Goal: Transaction & Acquisition: Purchase product/service

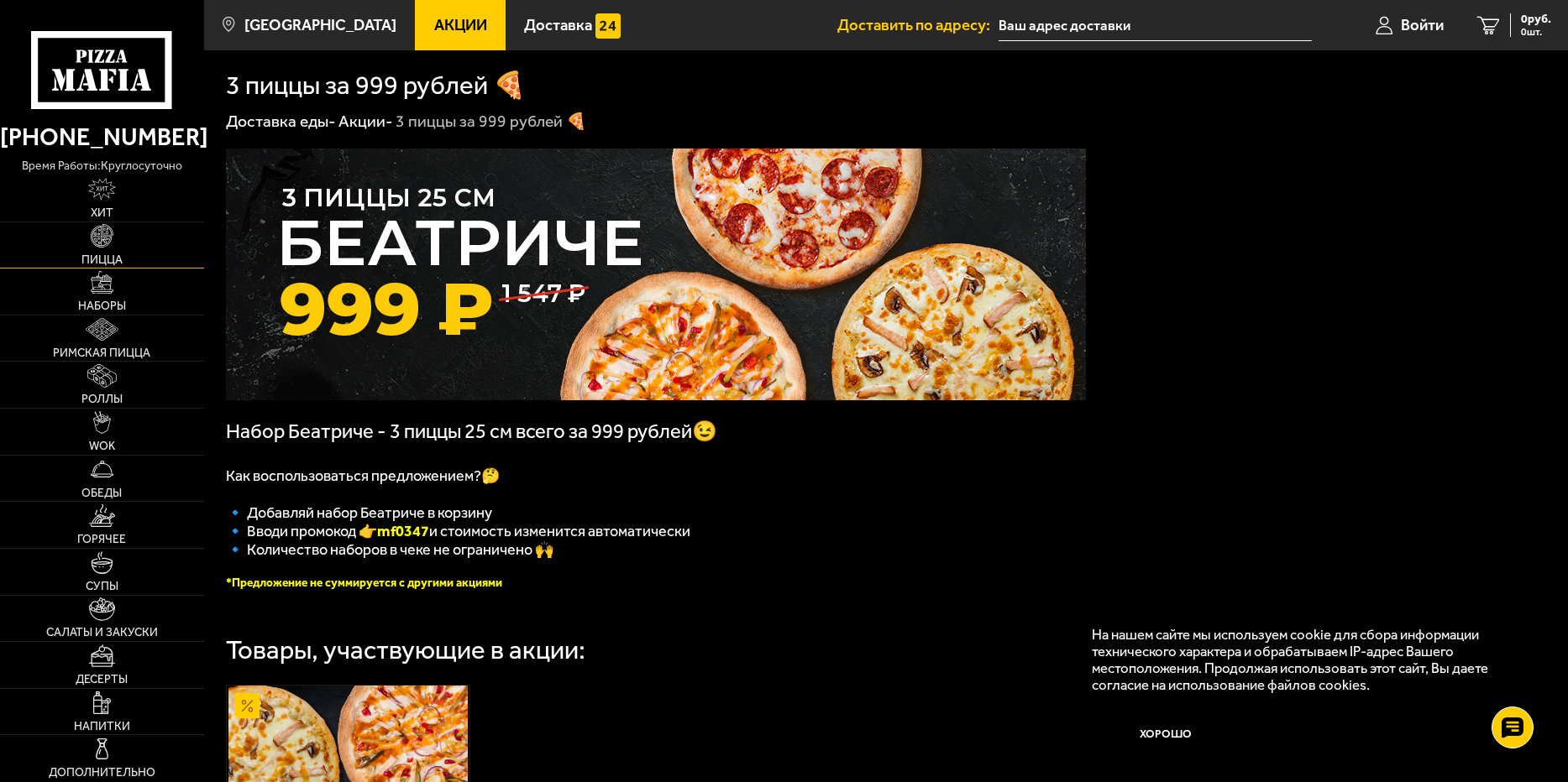
click at [109, 263] on span "Пицца" at bounding box center [102, 260] width 41 height 12
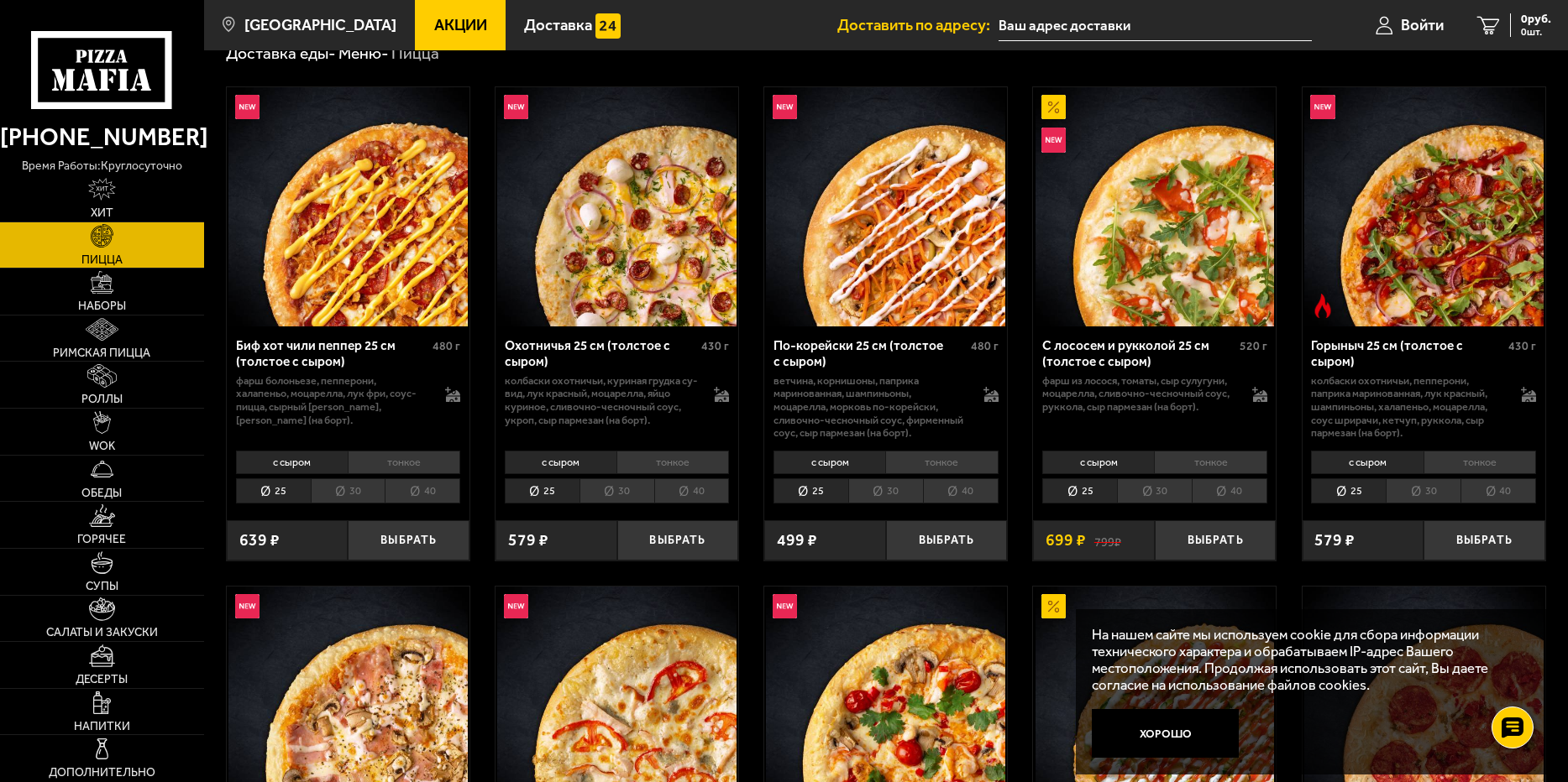
scroll to position [168, 0]
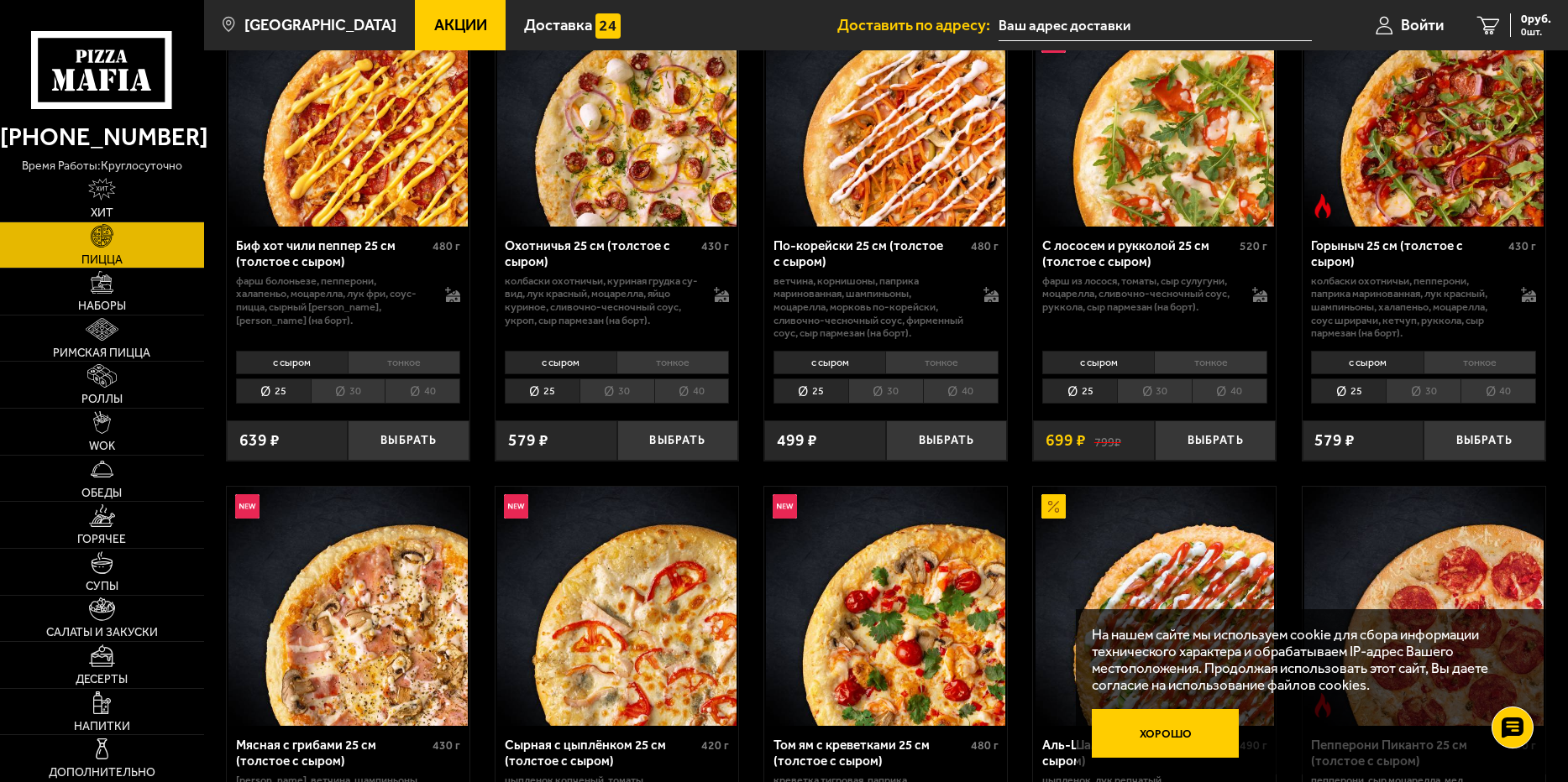
click at [1163, 736] on button "Хорошо" at bounding box center [1164, 734] width 147 height 49
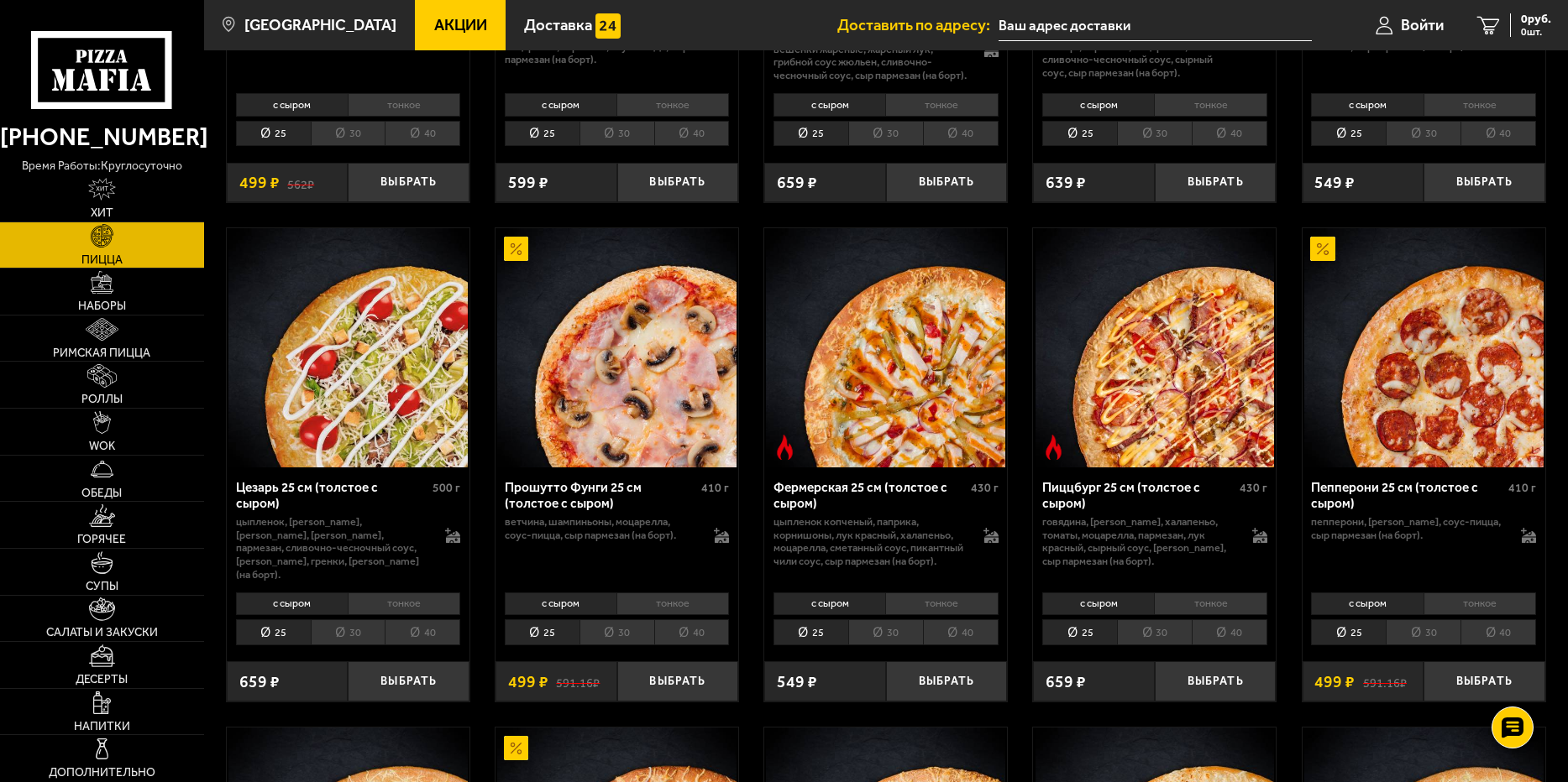
scroll to position [1175, 0]
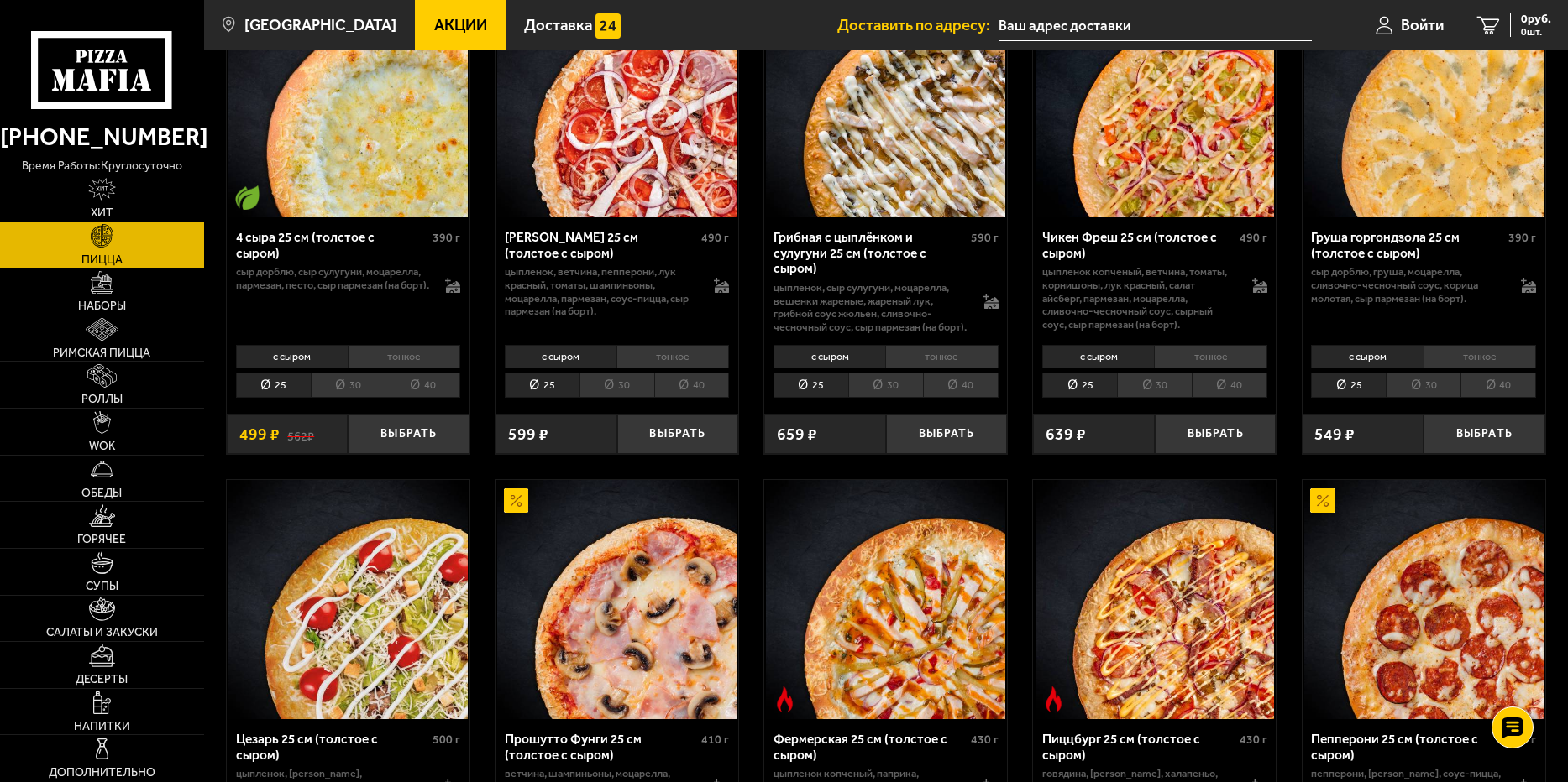
click at [1439, 230] on div "Груша горгондзола 25 см (толстое с сыром)" at bounding box center [1407, 246] width 193 height 31
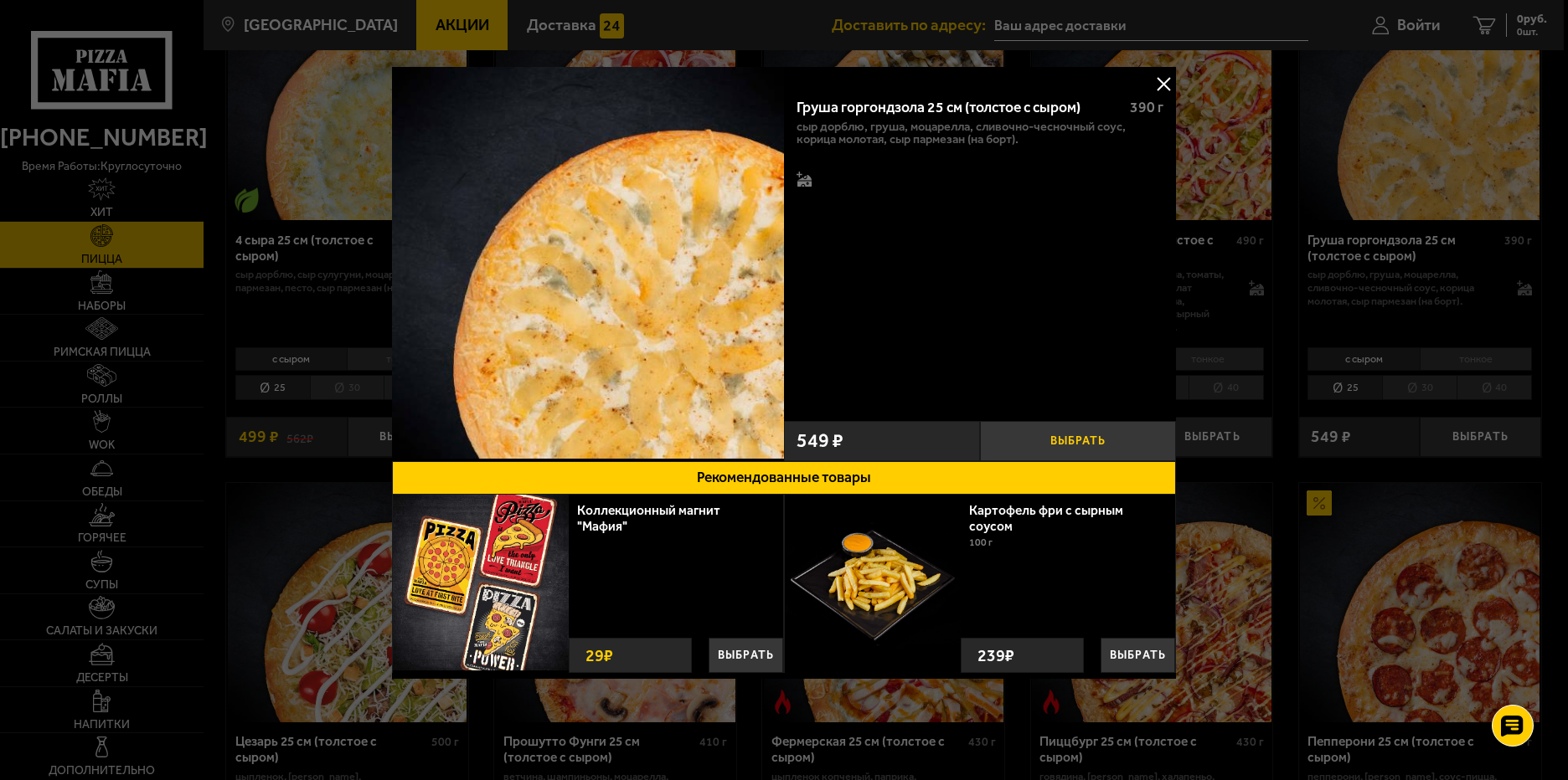
click at [1069, 444] on button "Выбрать" at bounding box center [1077, 441] width 196 height 40
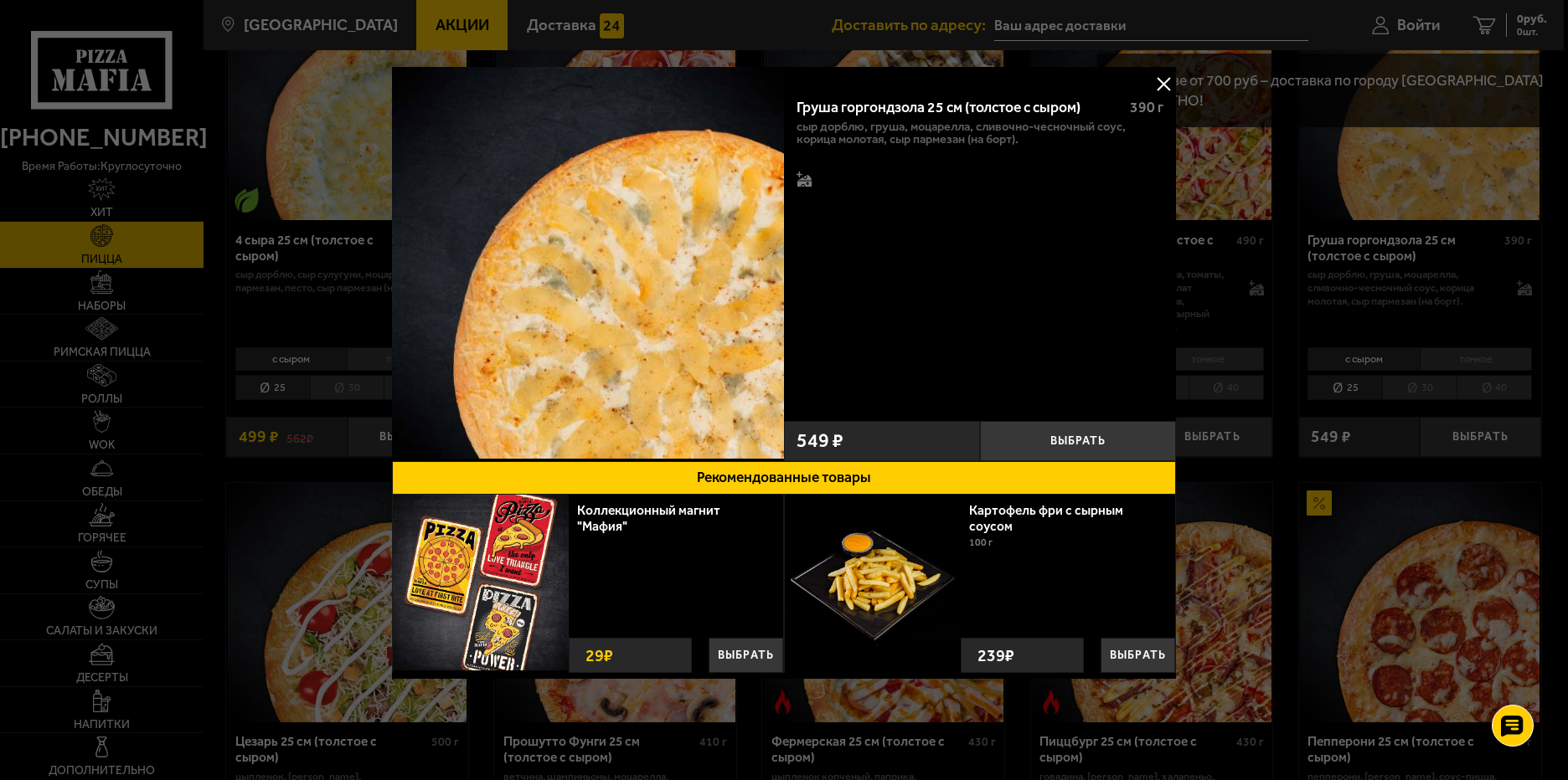
click at [1155, 81] on button at bounding box center [1163, 84] width 25 height 25
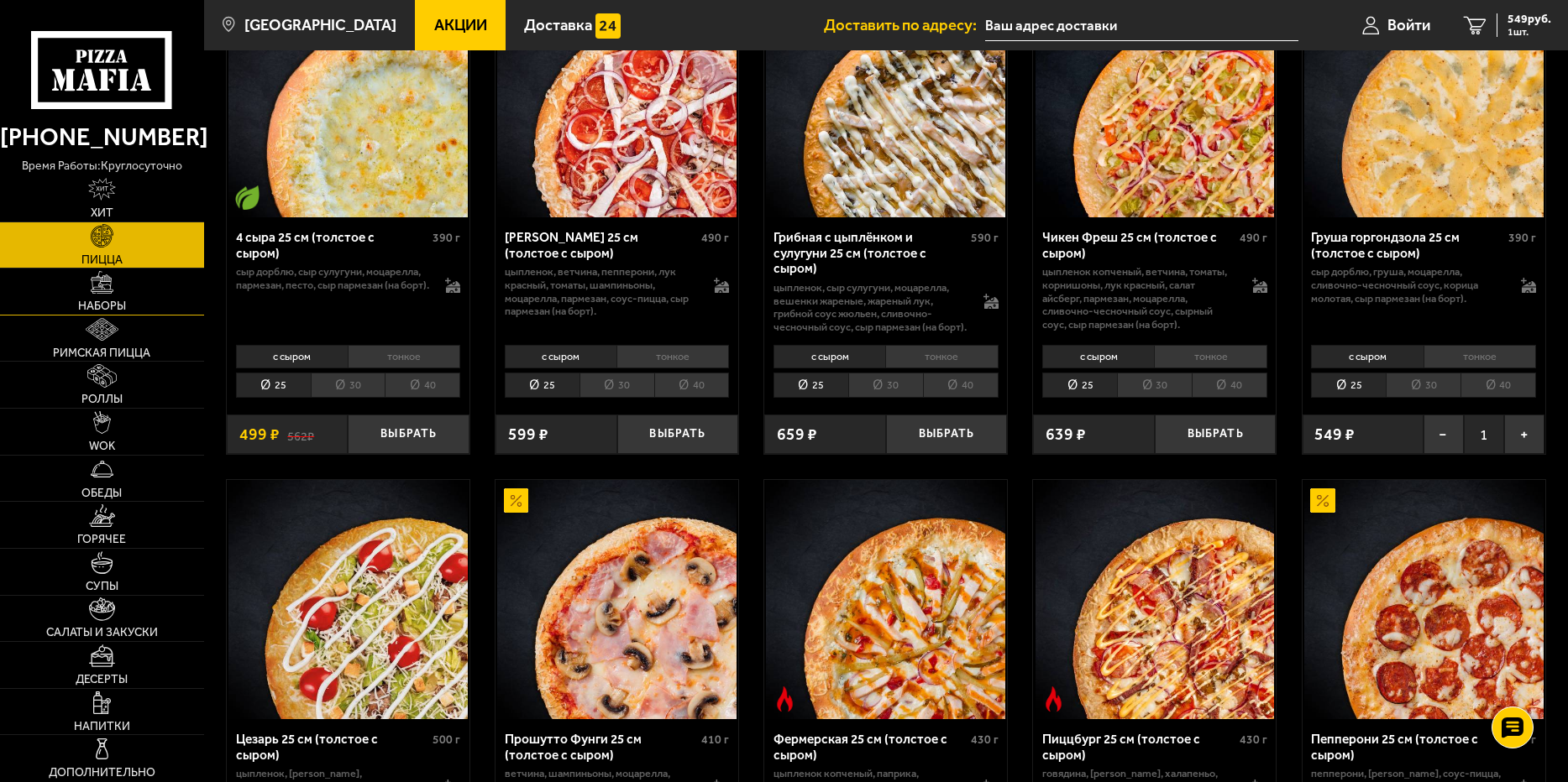
click at [154, 285] on link "Наборы" at bounding box center [101, 292] width 204 height 46
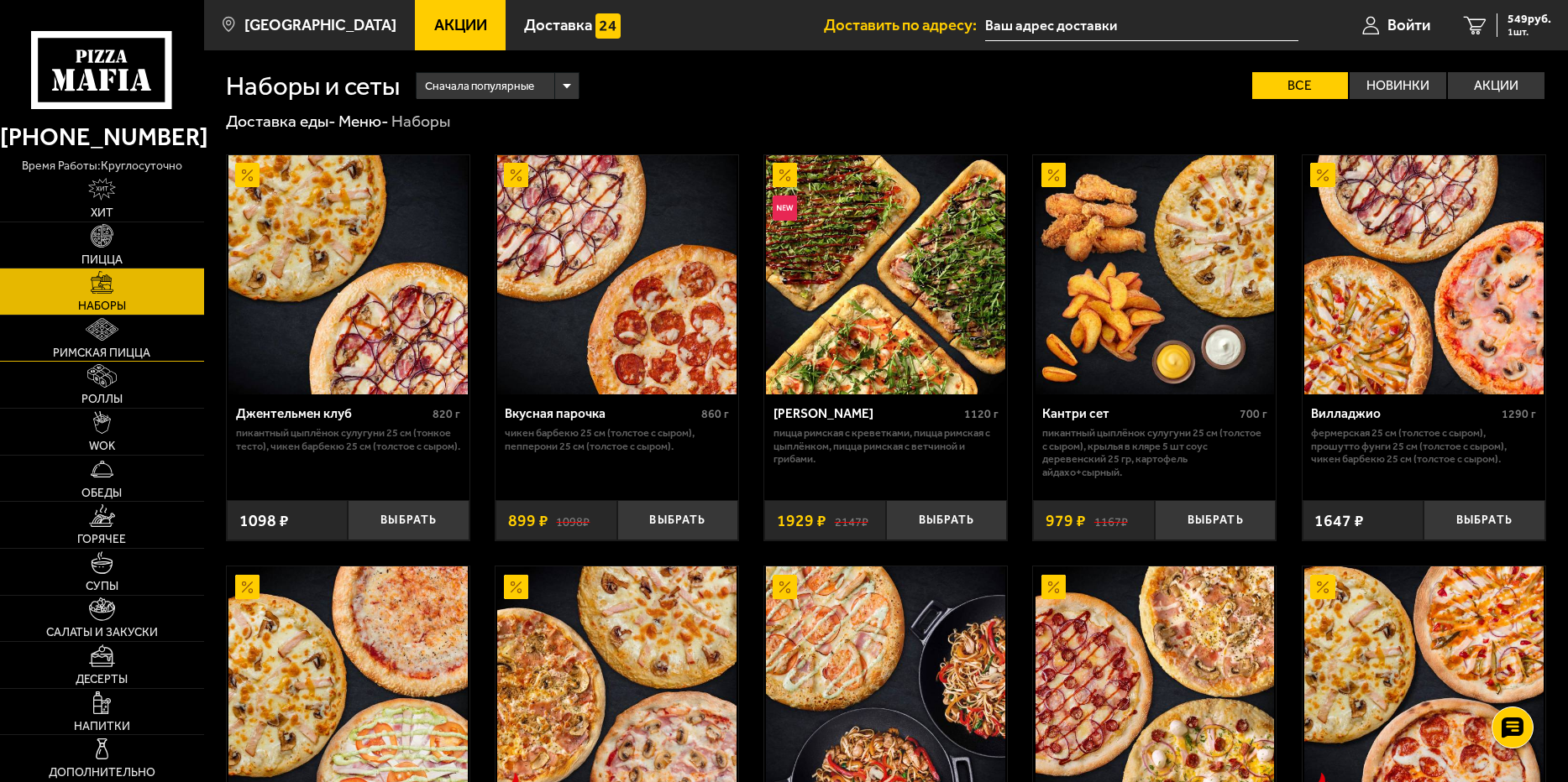
click at [126, 333] on link "Римская пицца" at bounding box center [101, 338] width 204 height 46
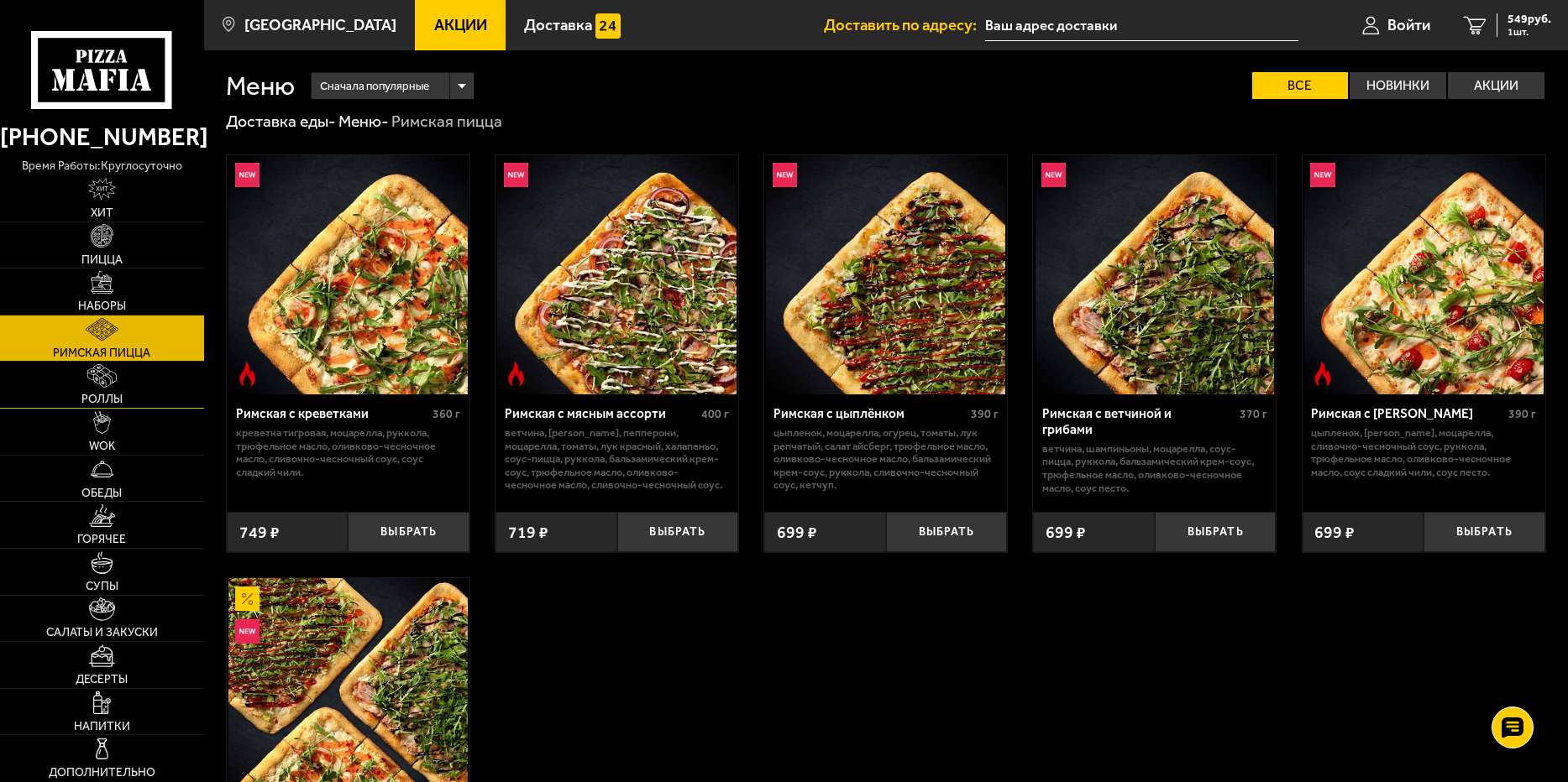
click at [109, 385] on img at bounding box center [102, 375] width 29 height 22
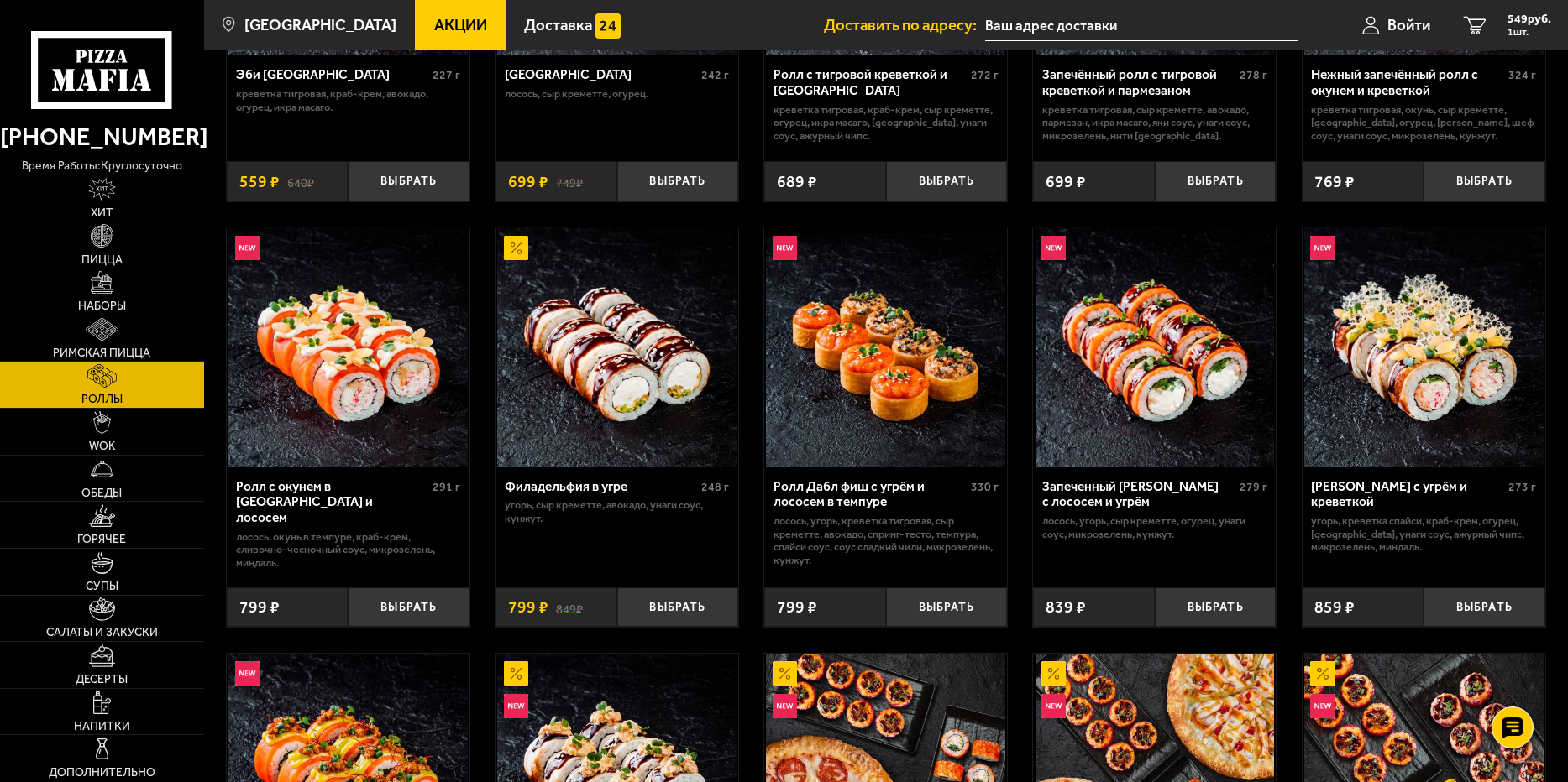
scroll to position [335, 0]
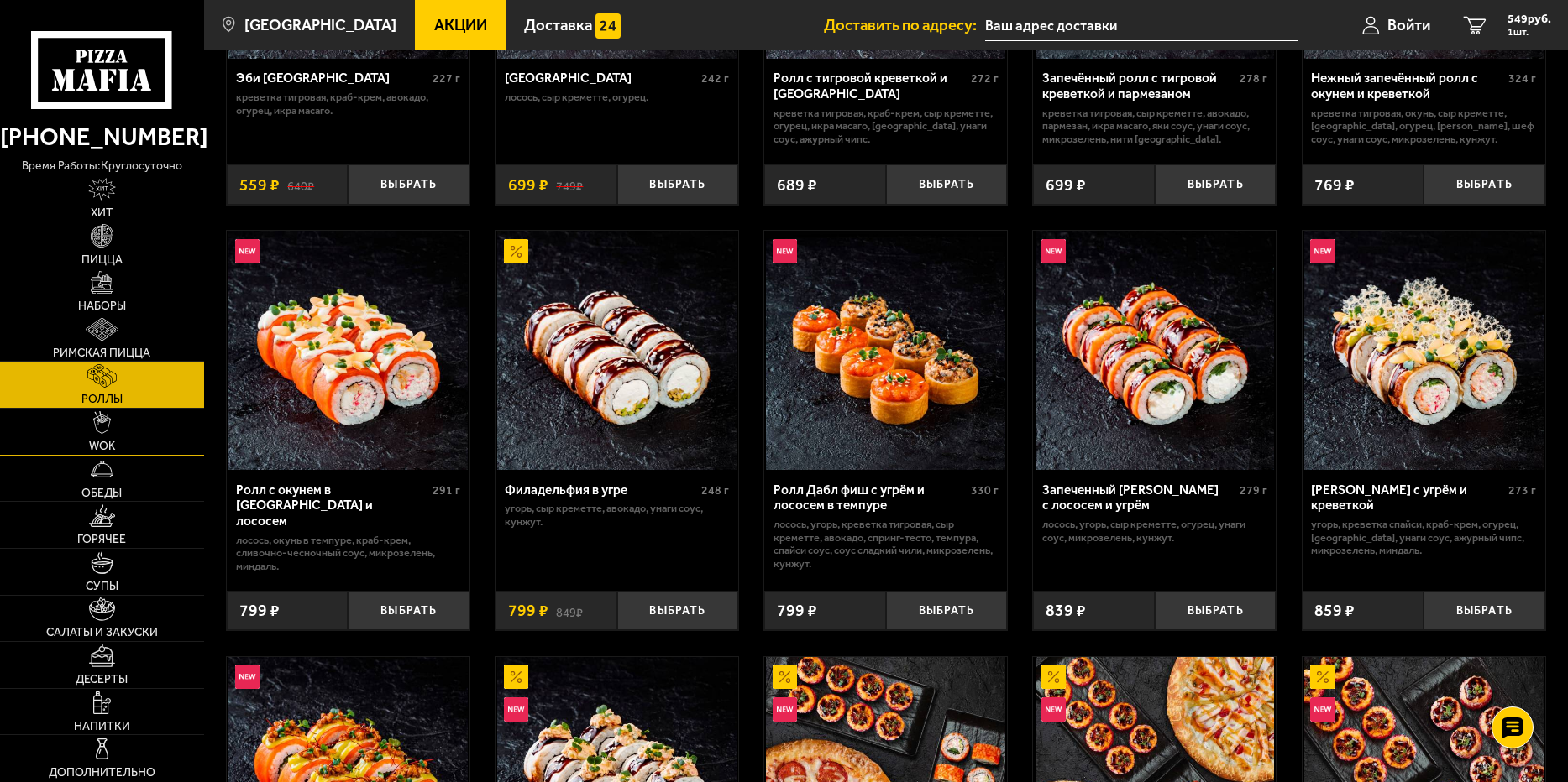
click at [130, 432] on link "WOK" at bounding box center [101, 431] width 204 height 46
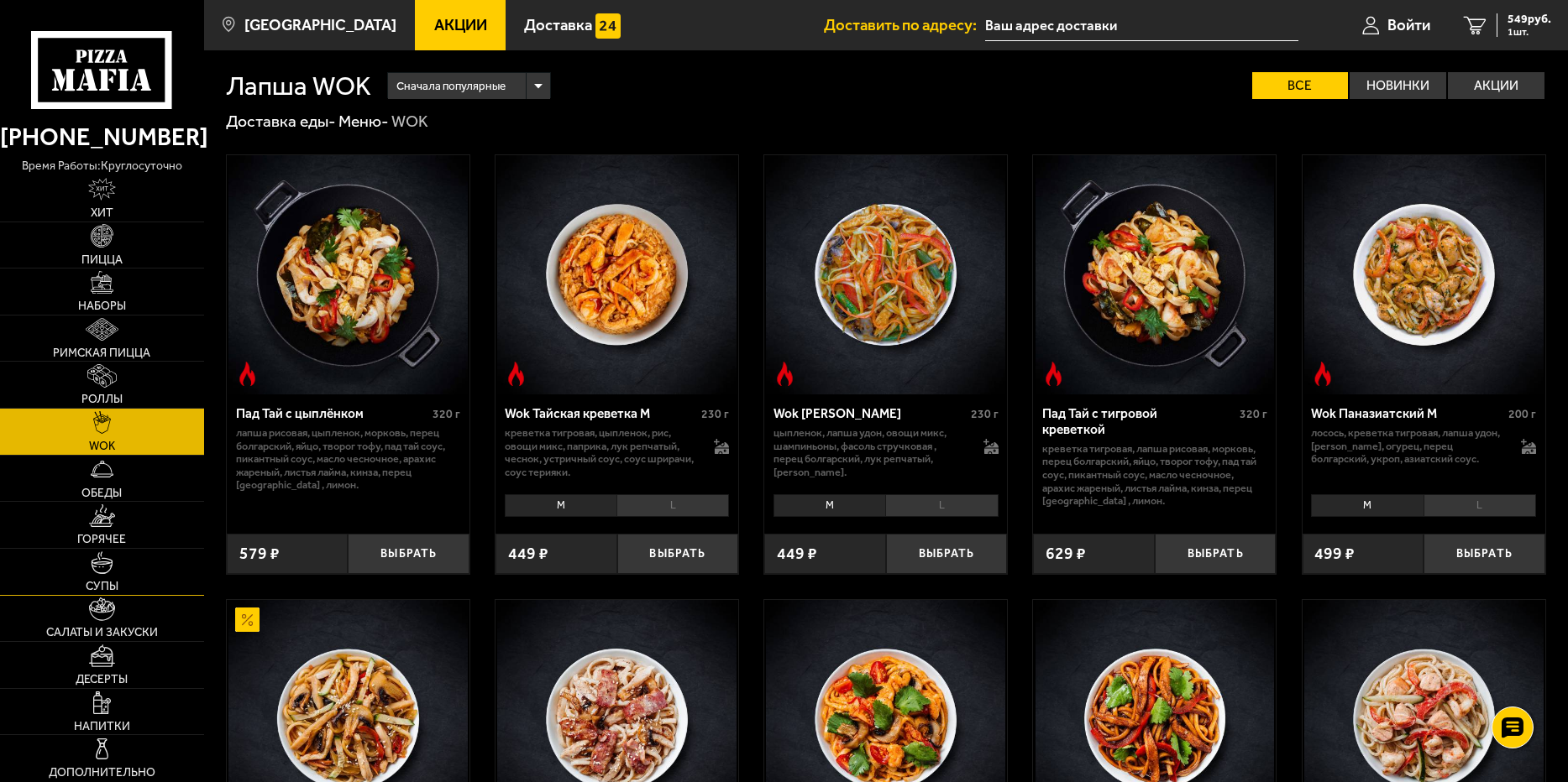
click at [107, 568] on img at bounding box center [101, 563] width 22 height 22
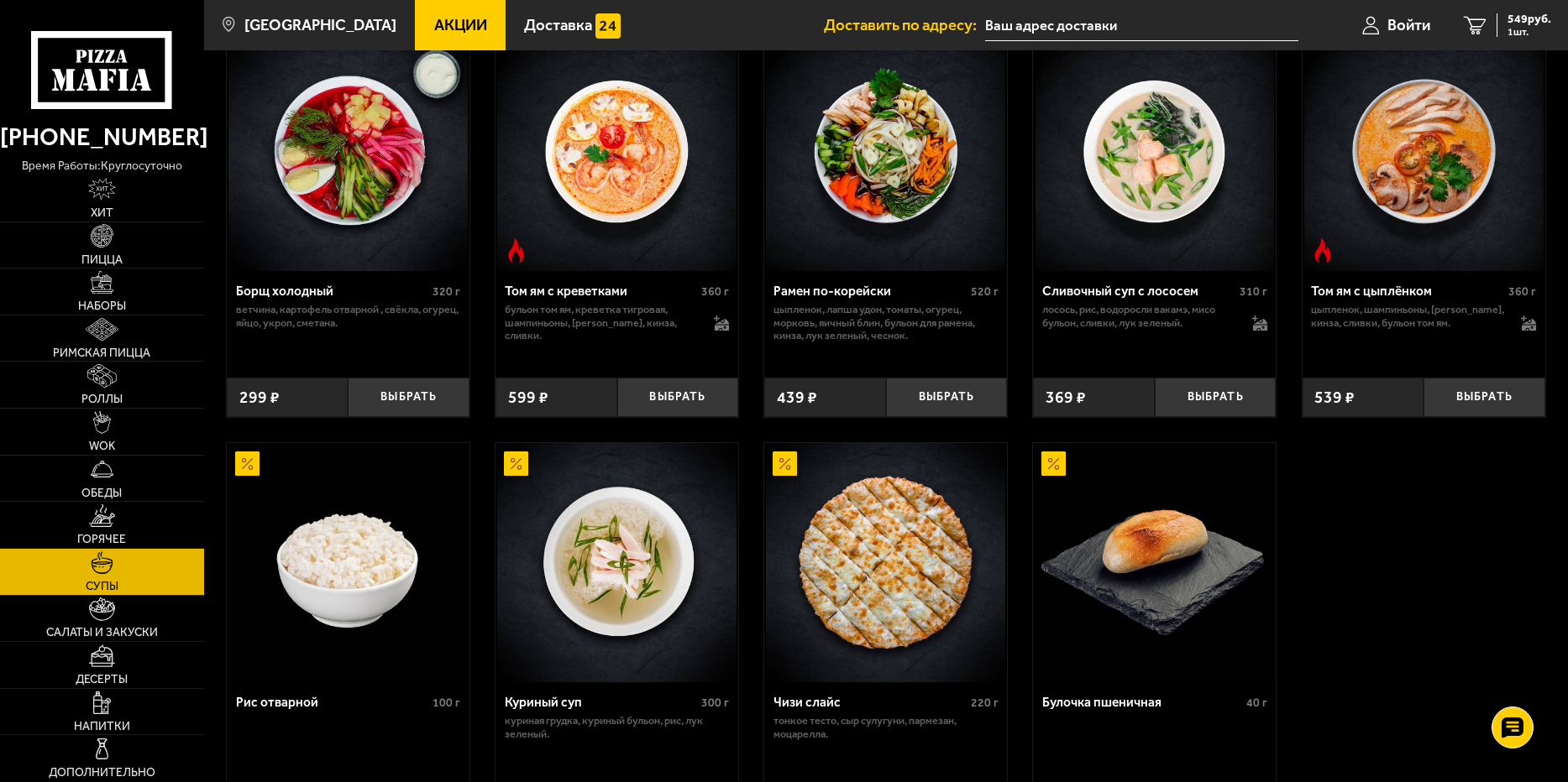
scroll to position [335, 0]
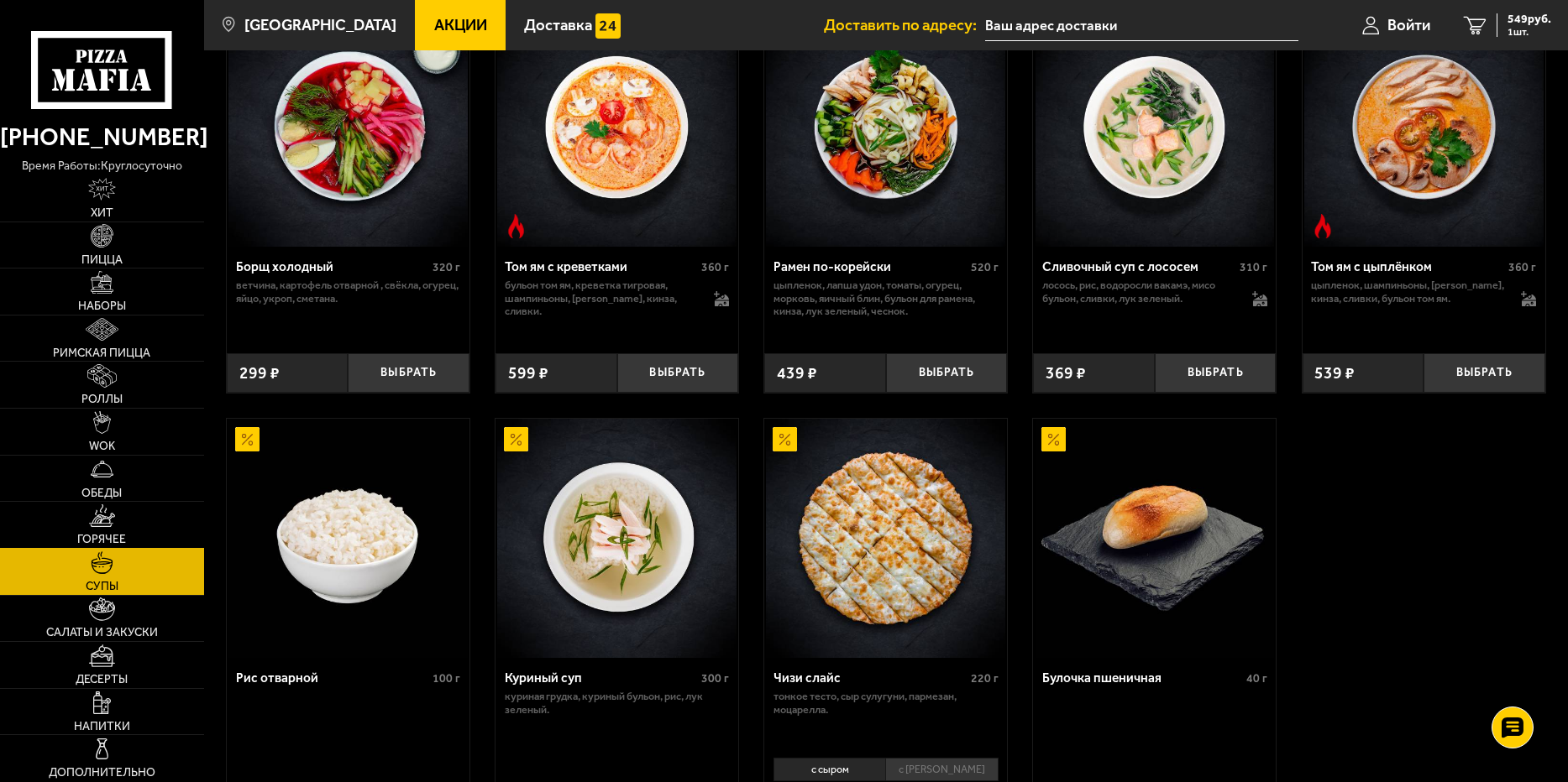
click at [112, 523] on img at bounding box center [101, 515] width 26 height 22
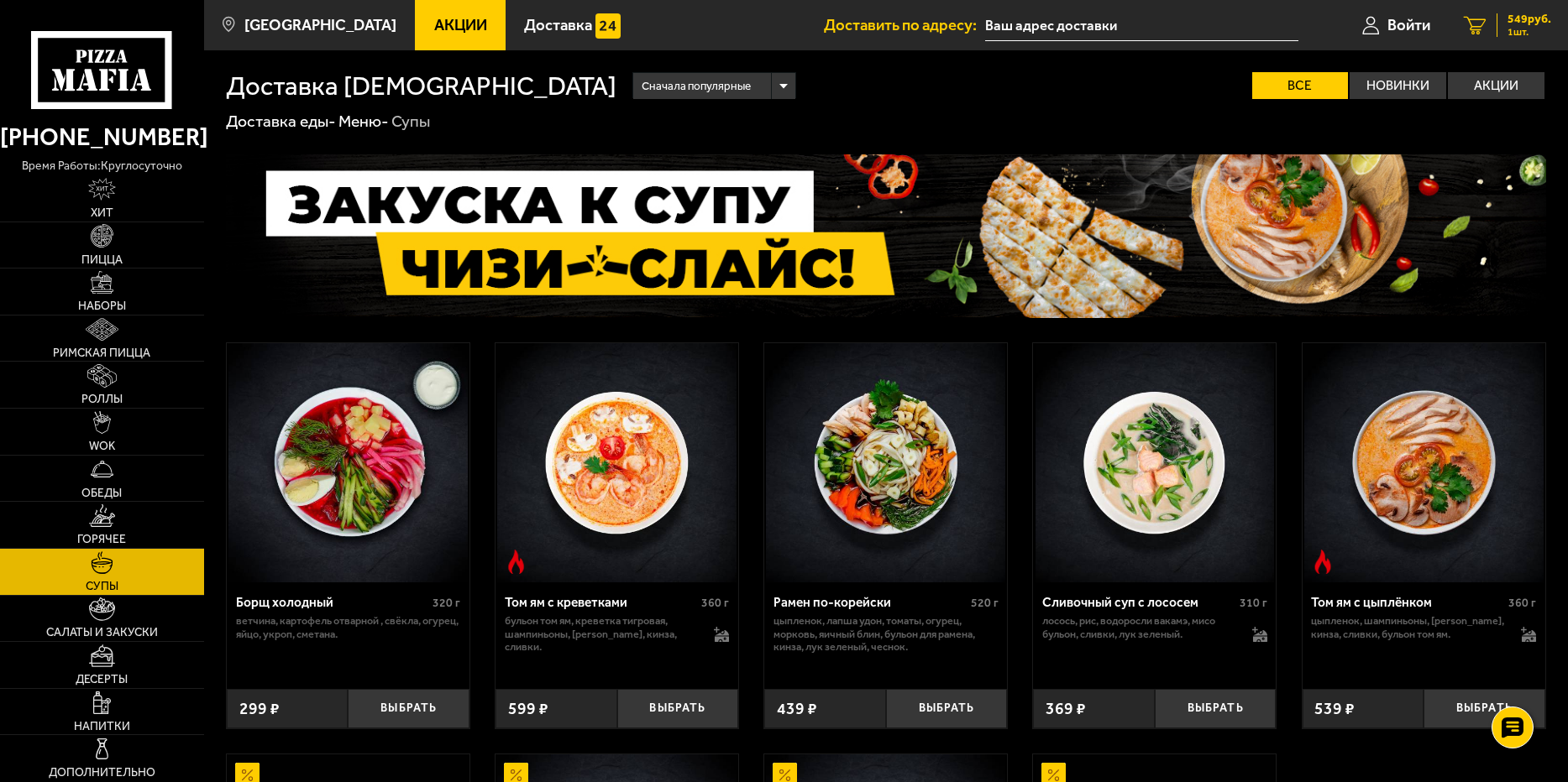
click at [1513, 29] on span "1 шт." at bounding box center [1529, 32] width 44 height 10
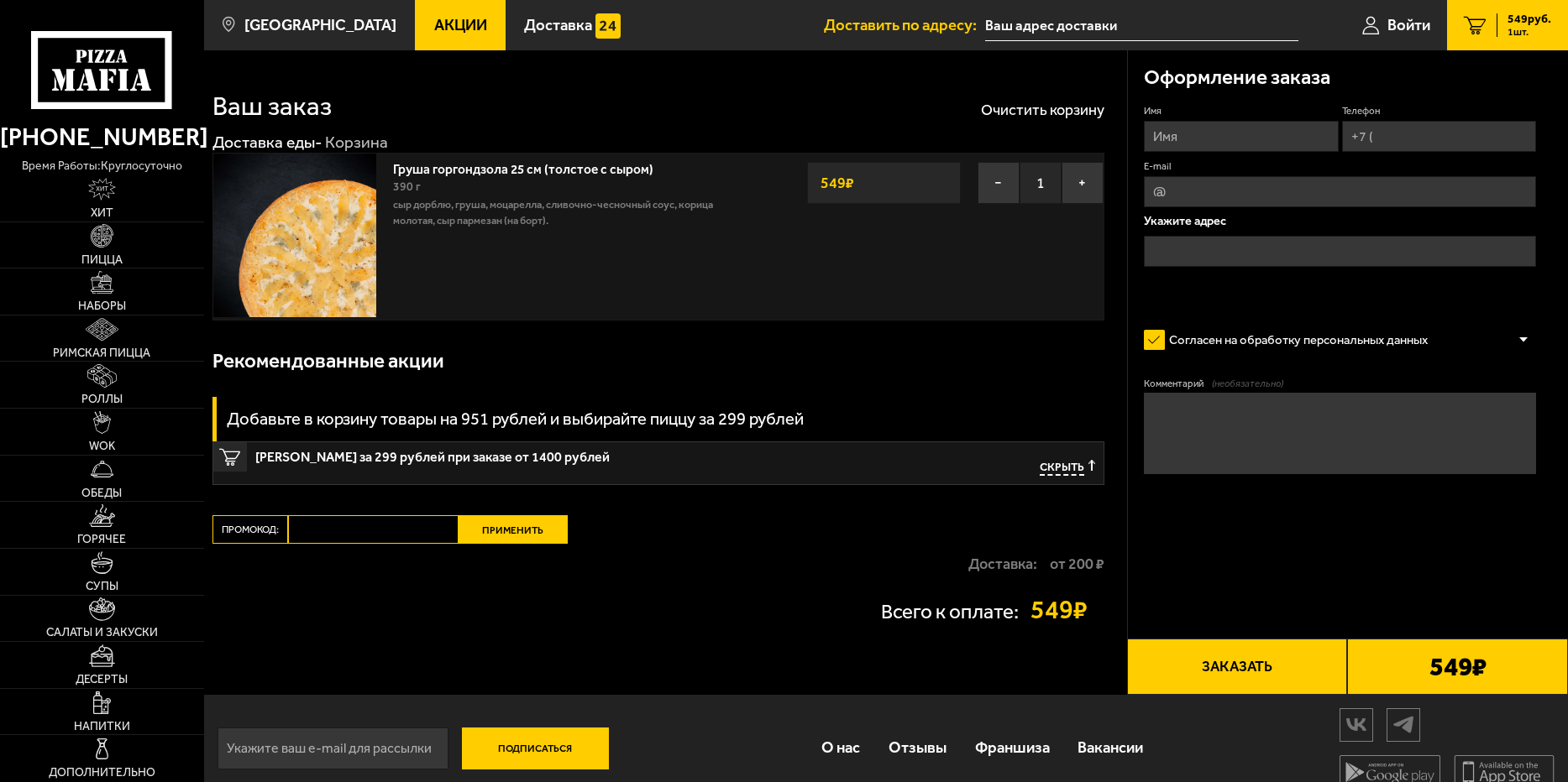
click at [477, 171] on link "Груша горгондзола 25 см (толстое с сыром)" at bounding box center [530, 167] width 276 height 21
click at [289, 261] on img at bounding box center [294, 235] width 163 height 163
click at [508, 169] on link "Груша горгондзола 25 см (толстое с сыром)" at bounding box center [530, 167] width 276 height 21
click at [114, 254] on span "Пицца" at bounding box center [102, 260] width 41 height 12
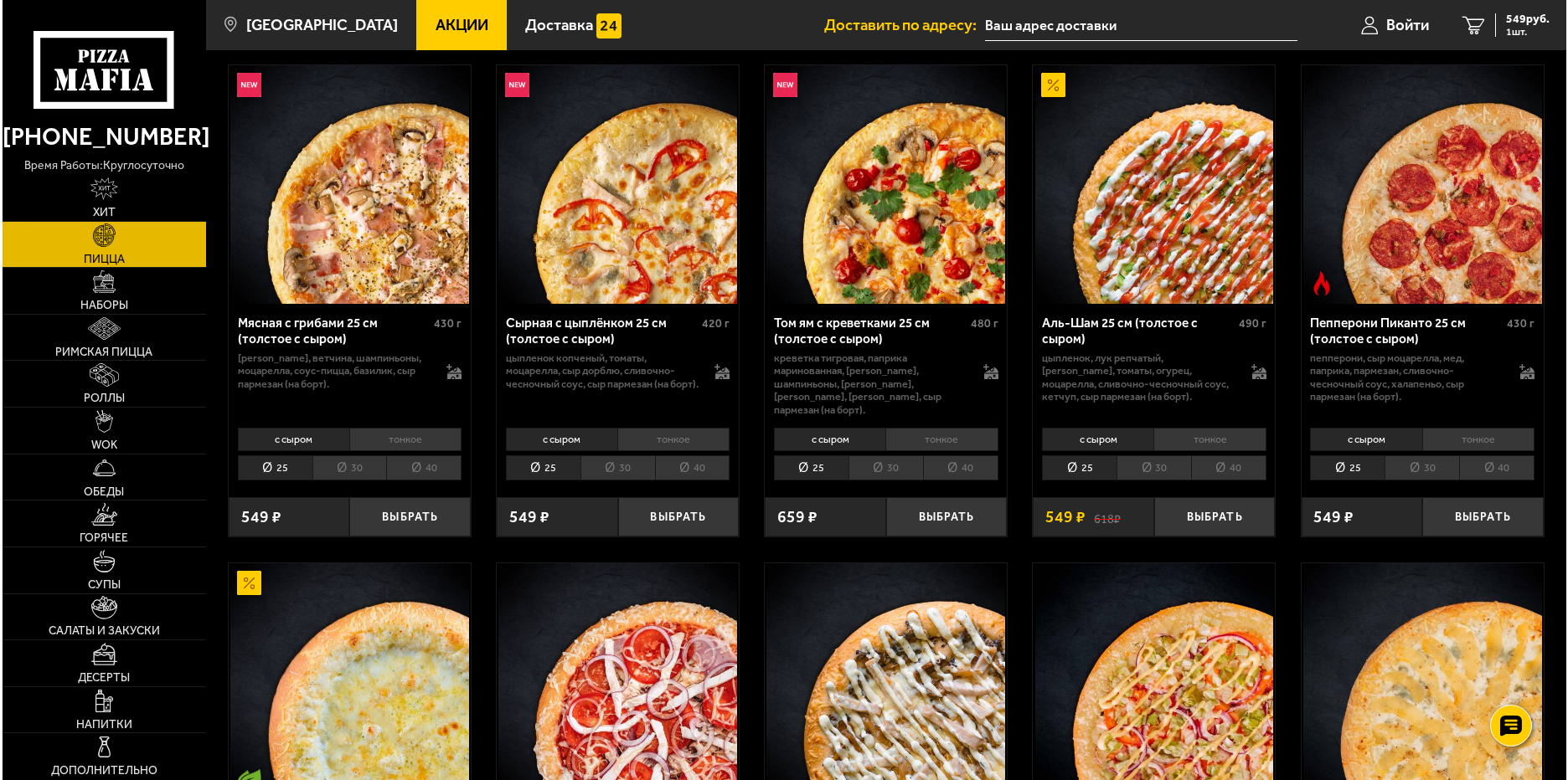
scroll to position [754, 0]
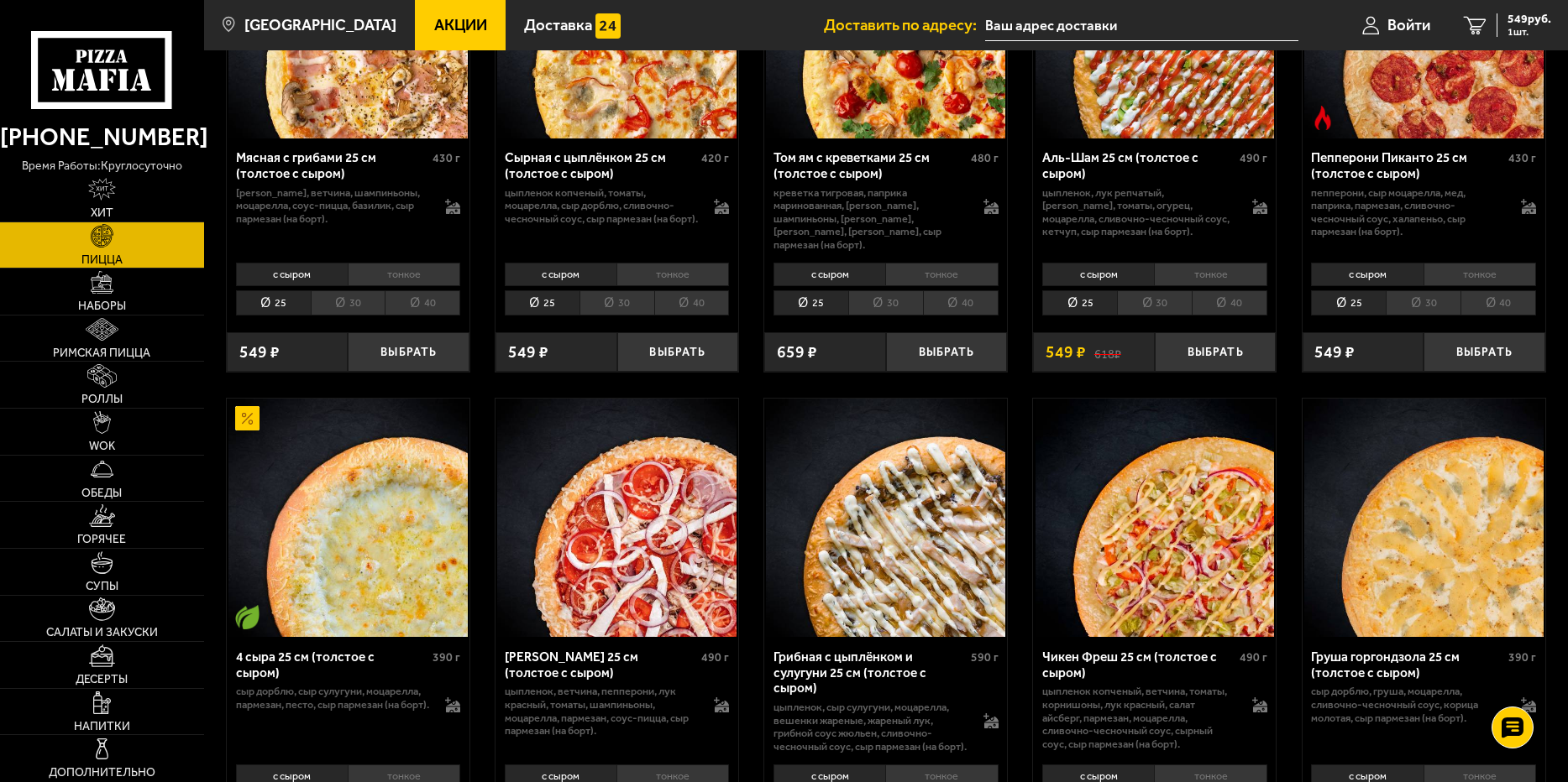
click at [1430, 654] on div "Груша горгондзола 25 см (толстое с сыром)" at bounding box center [1407, 665] width 193 height 31
